Goal: Find specific page/section: Find specific page/section

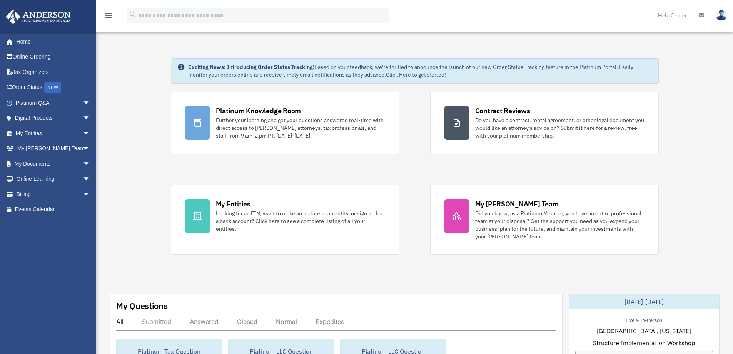
click at [45, 162] on link "My Documents arrow_drop_down" at bounding box center [53, 163] width 97 height 15
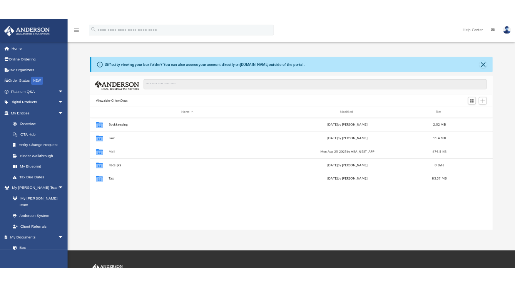
scroll to position [169, 567]
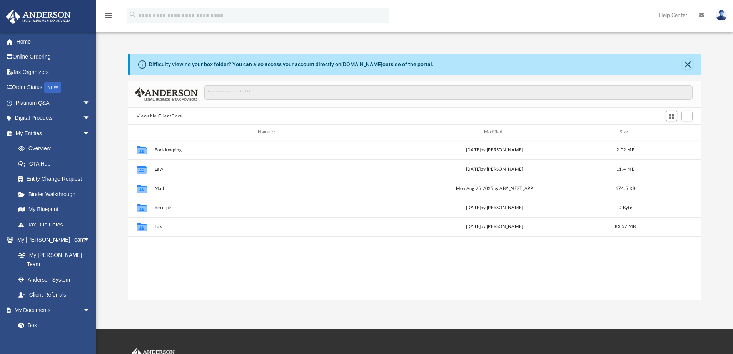
click at [31, 317] on link "Box" at bounding box center [53, 324] width 84 height 15
click at [175, 149] on button "Bookkeeping" at bounding box center [266, 149] width 224 height 5
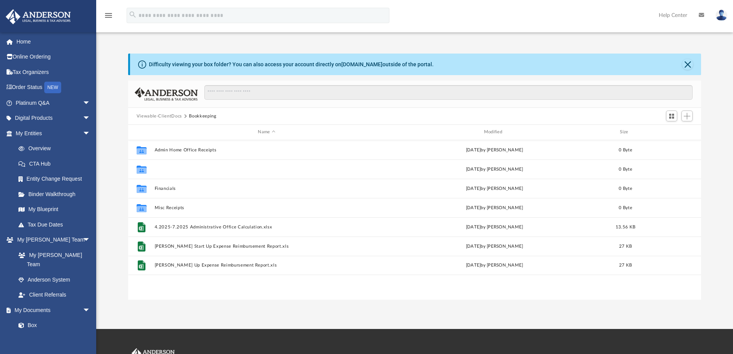
click at [186, 169] on button "Bank Statements" at bounding box center [266, 169] width 224 height 5
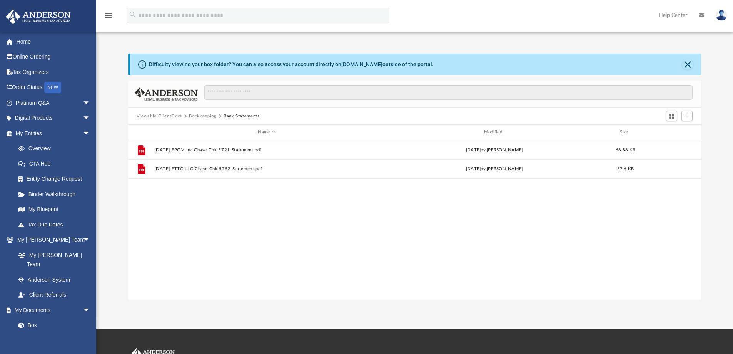
click at [202, 116] on button "Bookkeeping" at bounding box center [202, 116] width 27 height 7
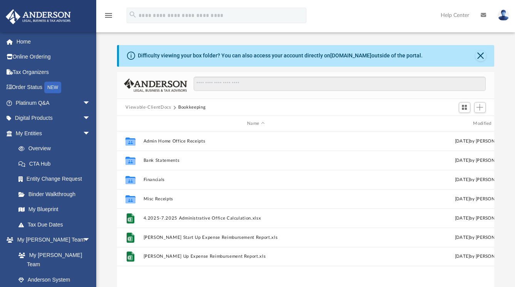
scroll to position [169, 371]
